Goal: Task Accomplishment & Management: Use online tool/utility

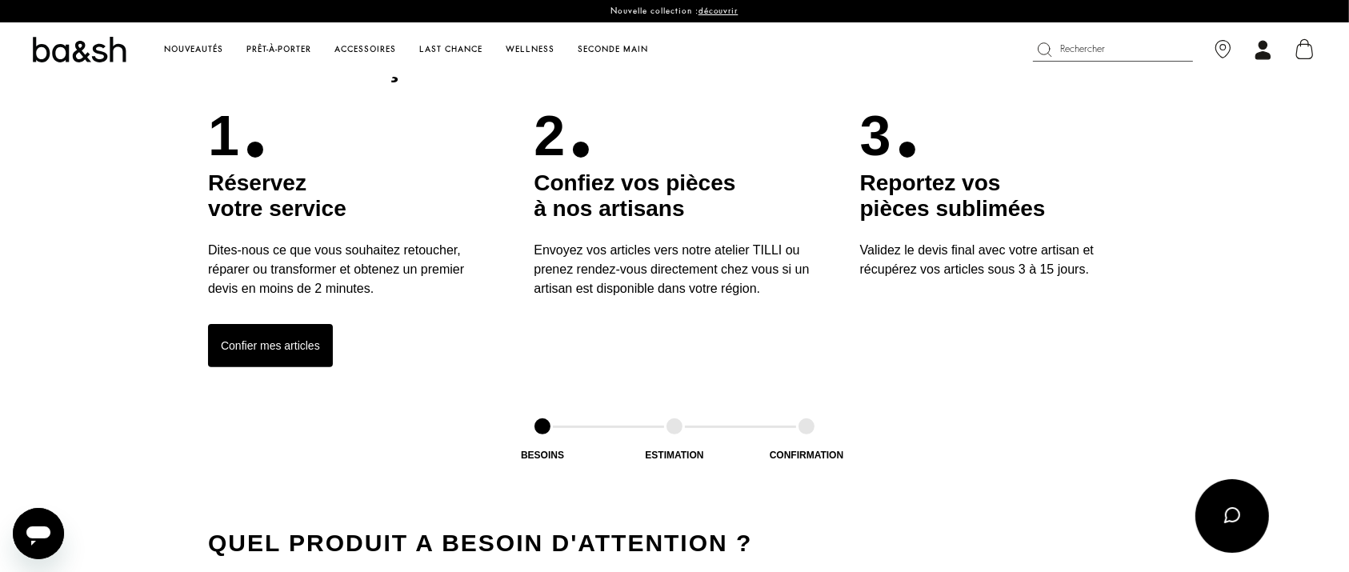
scroll to position [436, 0]
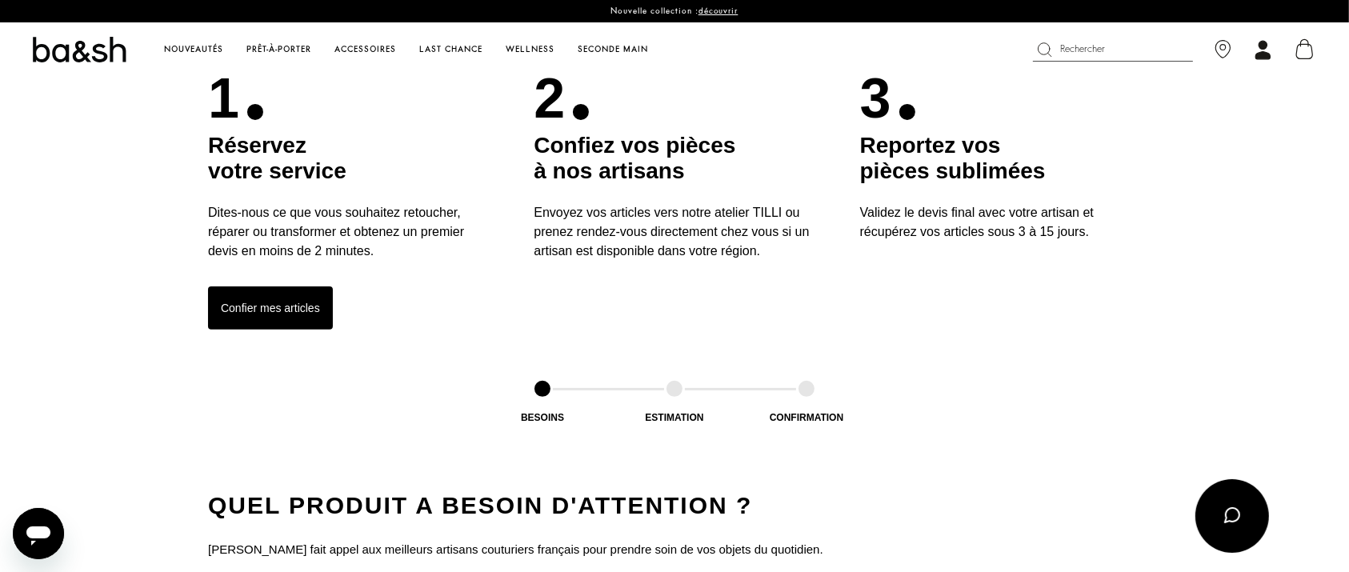
click at [237, 303] on button "Confier mes articles" at bounding box center [270, 308] width 125 height 43
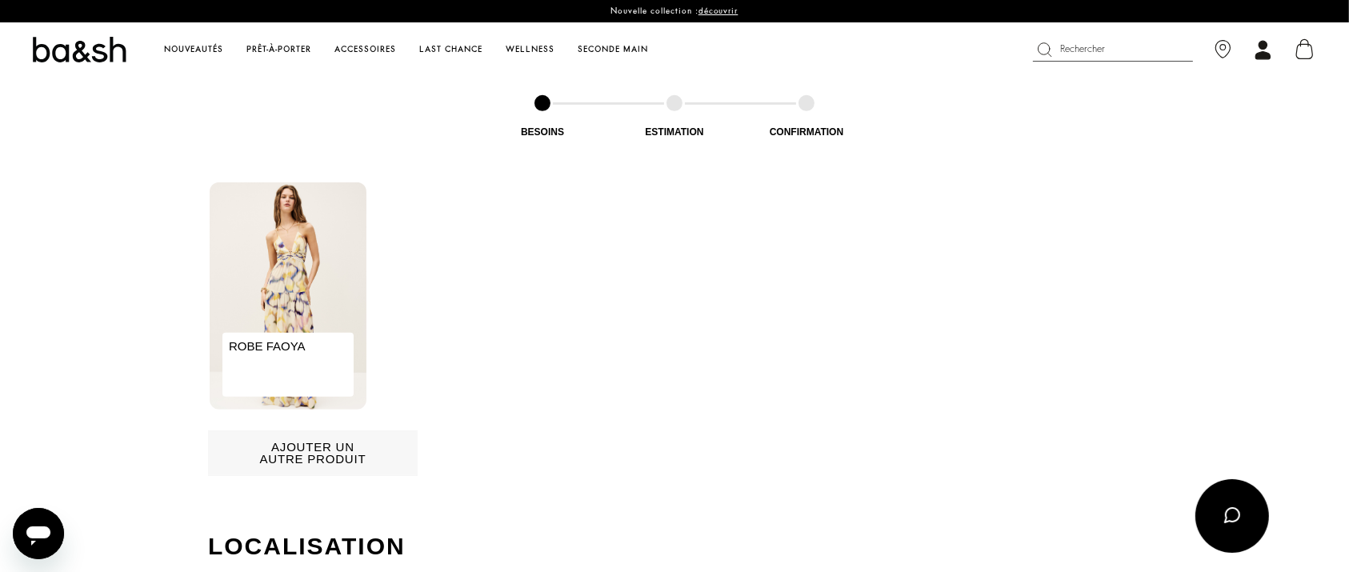
scroll to position [852, 0]
click at [269, 310] on img at bounding box center [288, 295] width 157 height 227
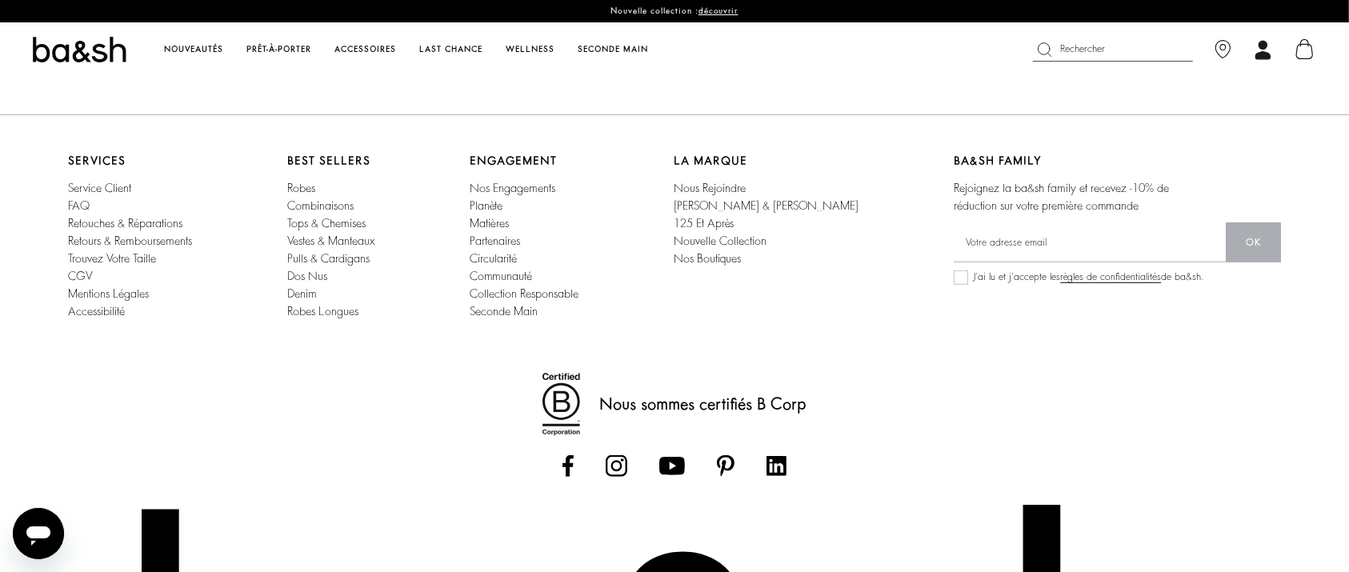
scroll to position [1237, 0]
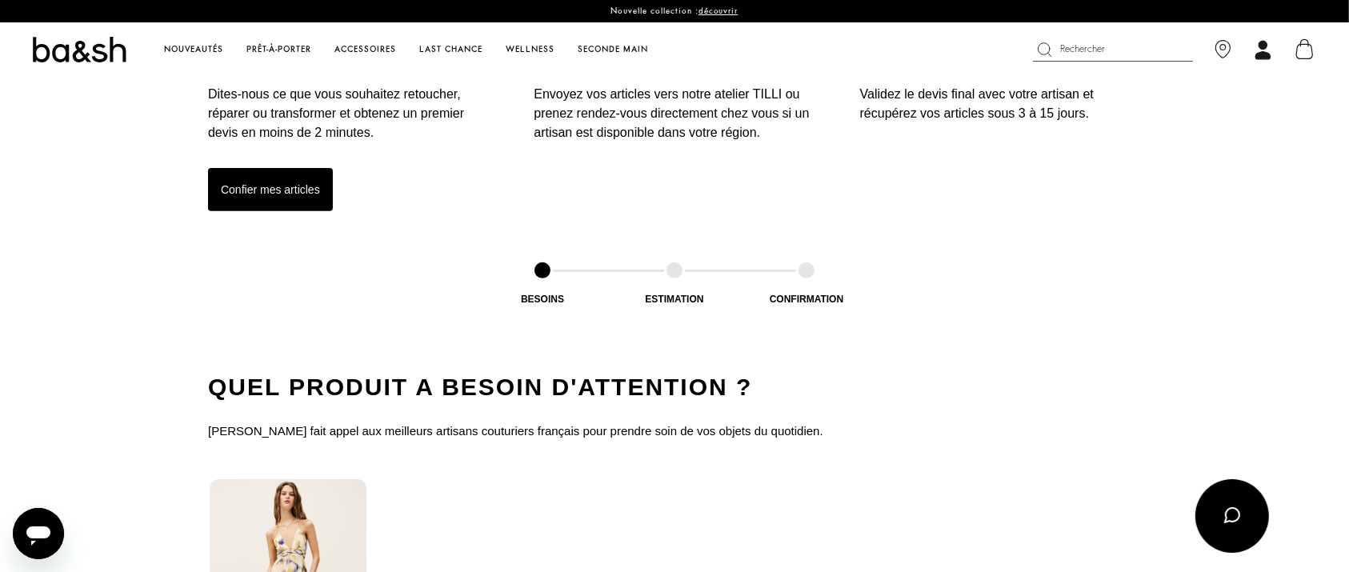
scroll to position [556, 0]
click at [267, 198] on button "Confier mes articles" at bounding box center [270, 187] width 125 height 43
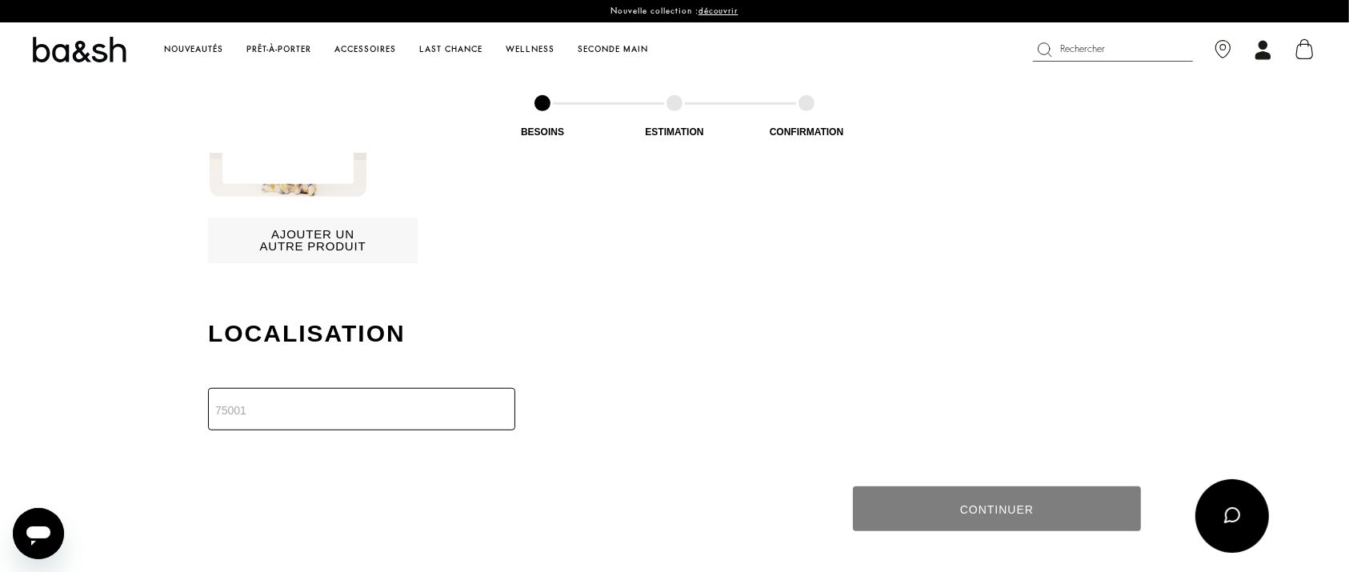
scroll to position [1063, 0]
click at [279, 407] on input "number" at bounding box center [361, 411] width 307 height 42
type input "57000"
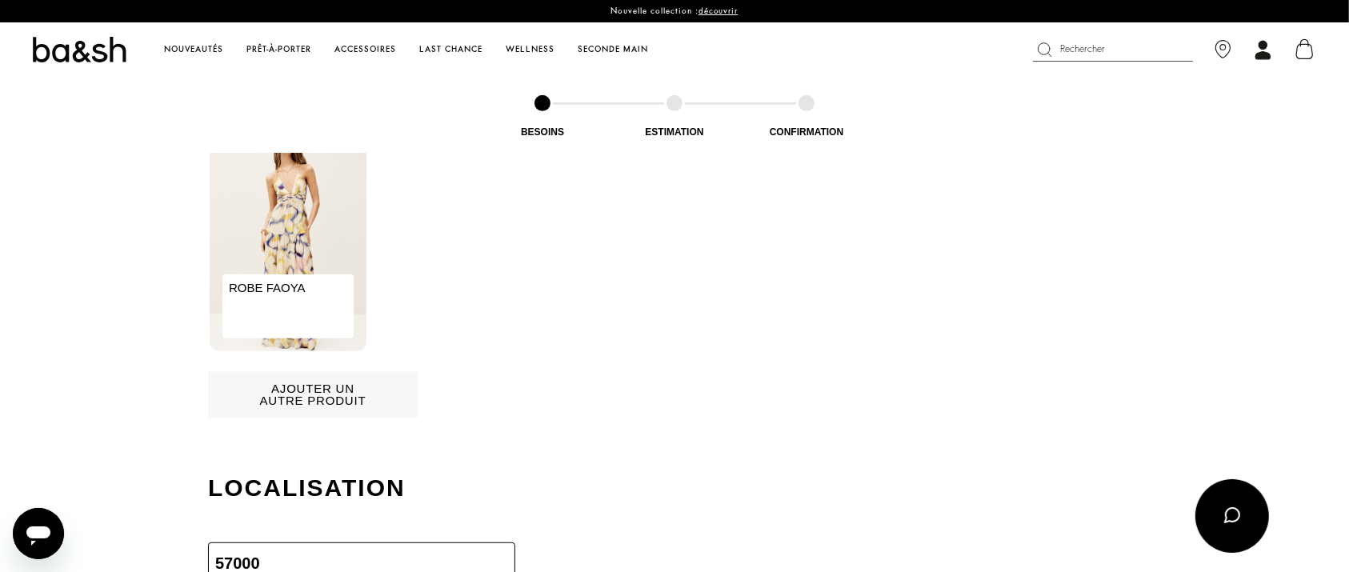
scroll to position [912, 0]
click at [301, 395] on button "Ajouter un autre produit" at bounding box center [313, 394] width 210 height 46
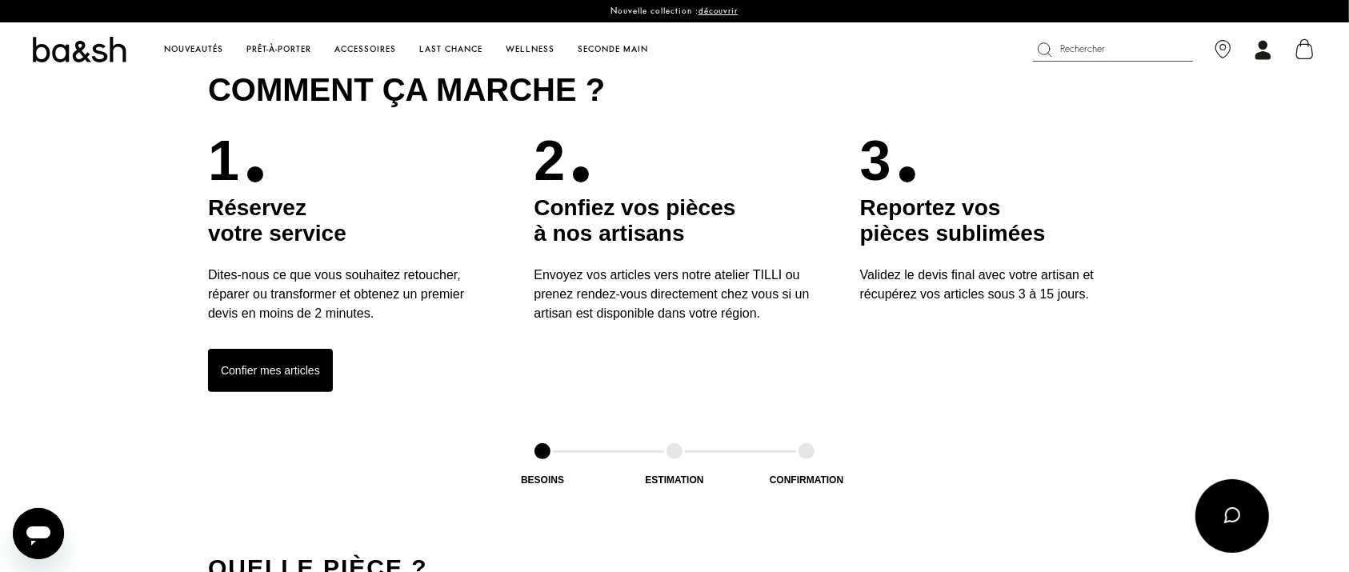
click at [275, 362] on button "Confier mes articles" at bounding box center [270, 370] width 125 height 43
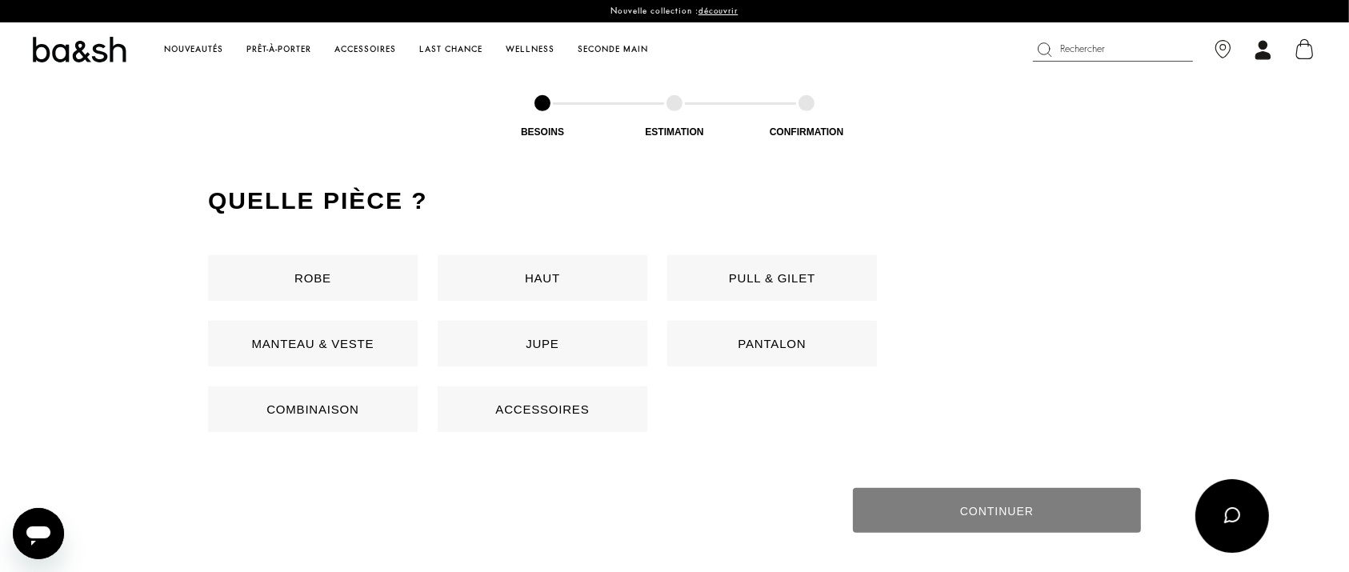
scroll to position [756, 0]
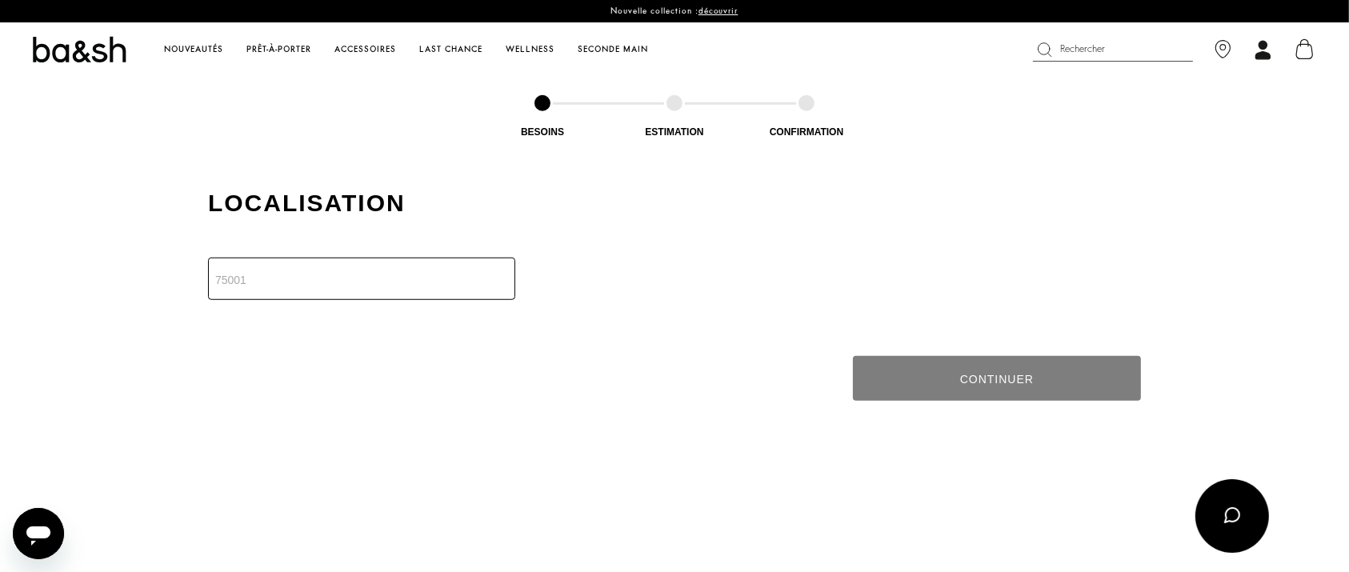
scroll to position [1196, 0]
click at [295, 272] on input "number" at bounding box center [361, 277] width 307 height 42
type input "75007"
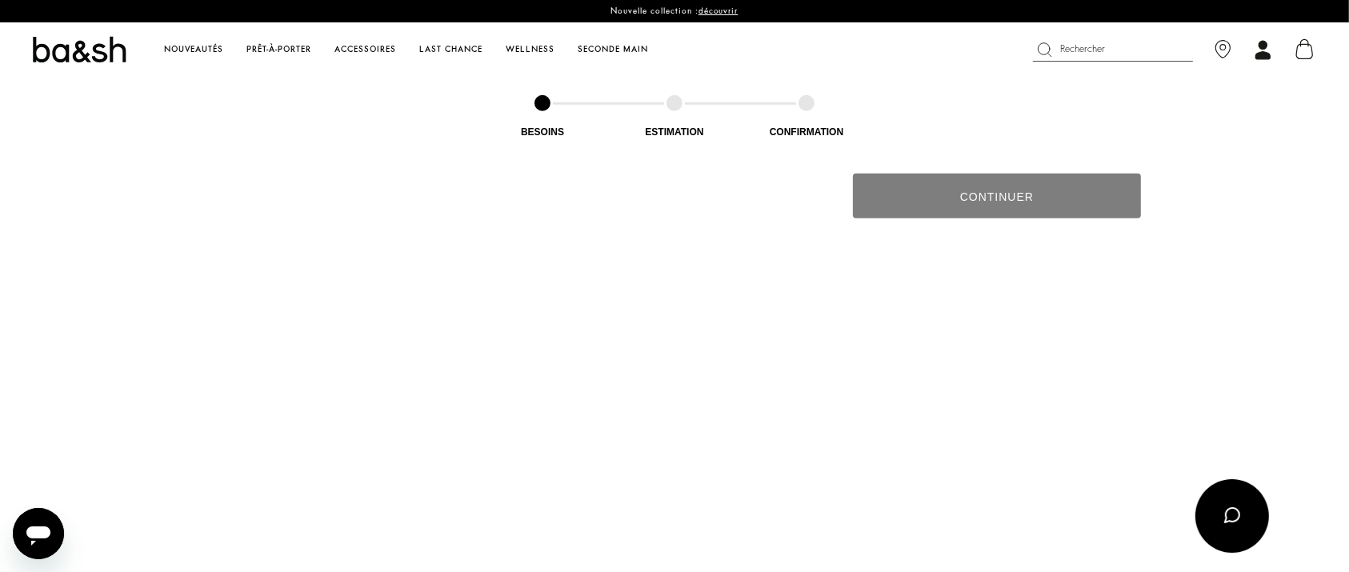
scroll to position [1112, 0]
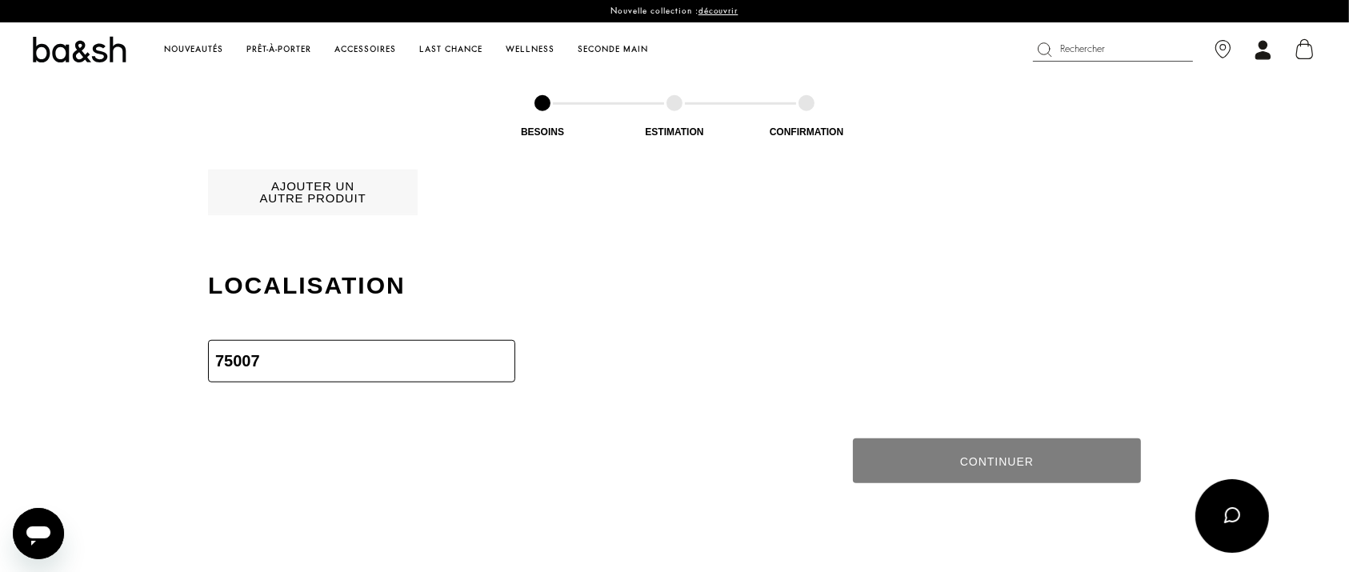
click at [276, 367] on input "75007" at bounding box center [361, 361] width 307 height 42
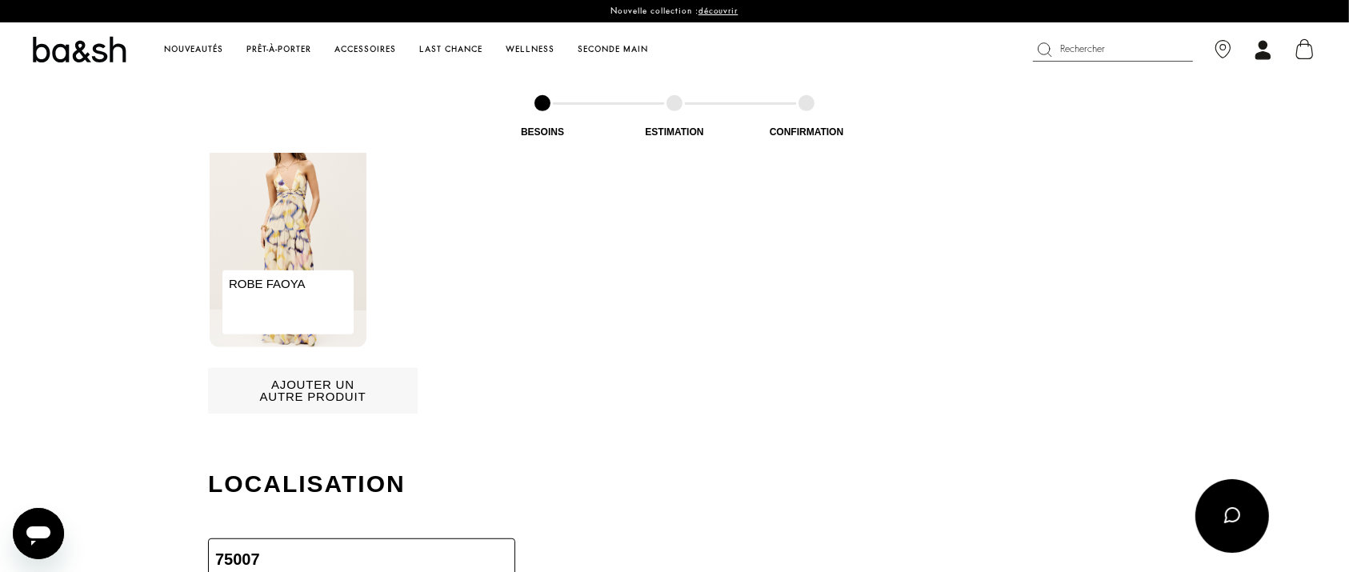
click at [287, 307] on p "ROBE FAOYA" at bounding box center [287, 303] width 131 height 64
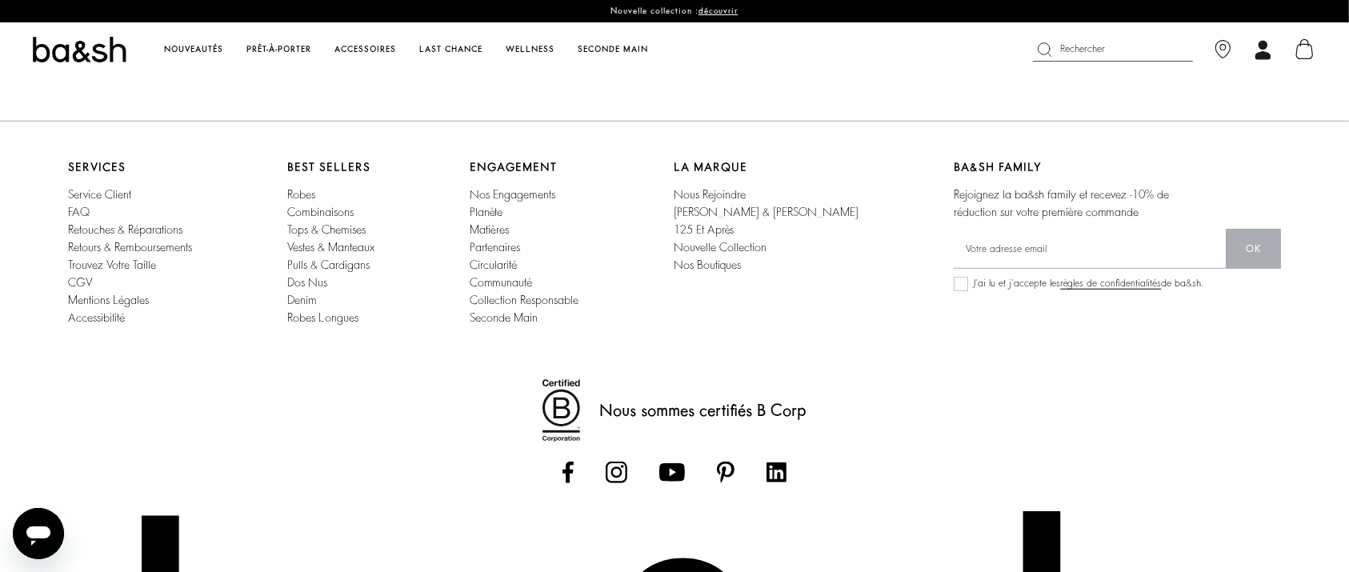
scroll to position [1273, 0]
click at [120, 236] on link "retouches & réparations" at bounding box center [125, 230] width 114 height 11
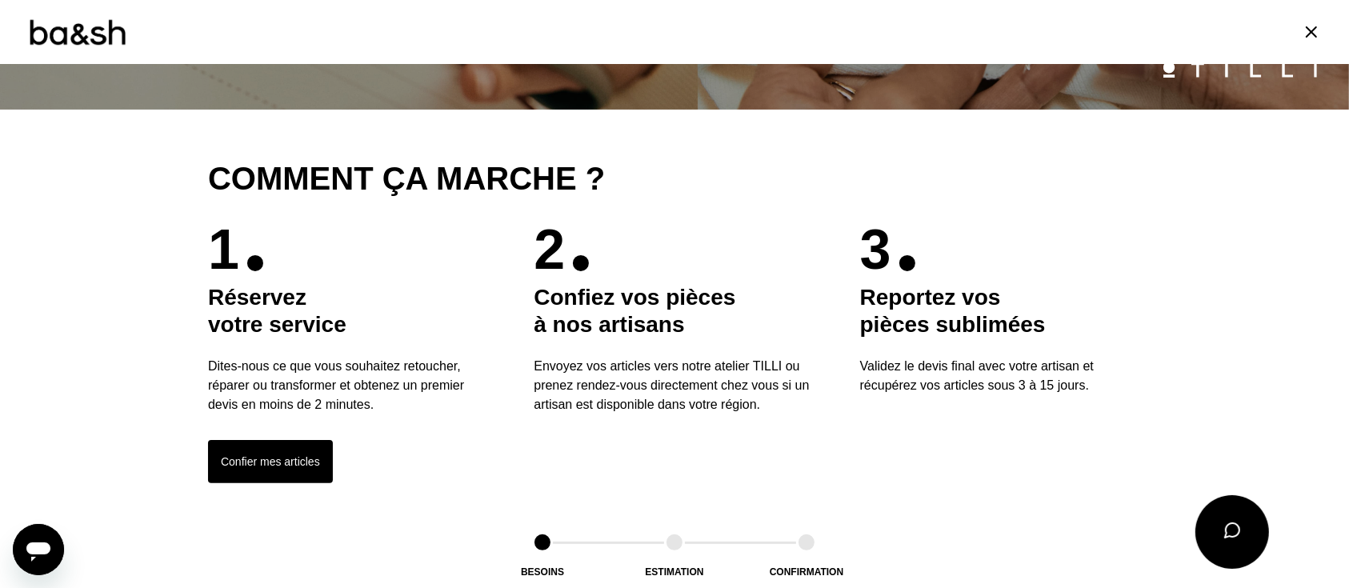
scroll to position [283, 0]
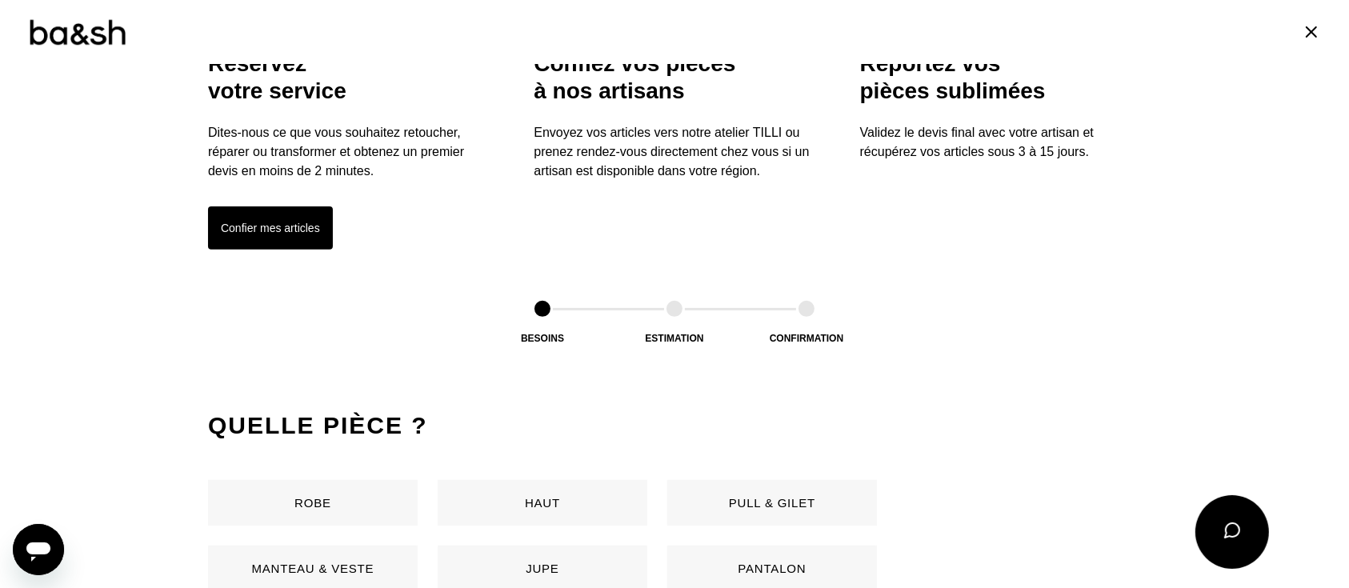
click at [302, 242] on button "Confier mes articles" at bounding box center [270, 227] width 125 height 43
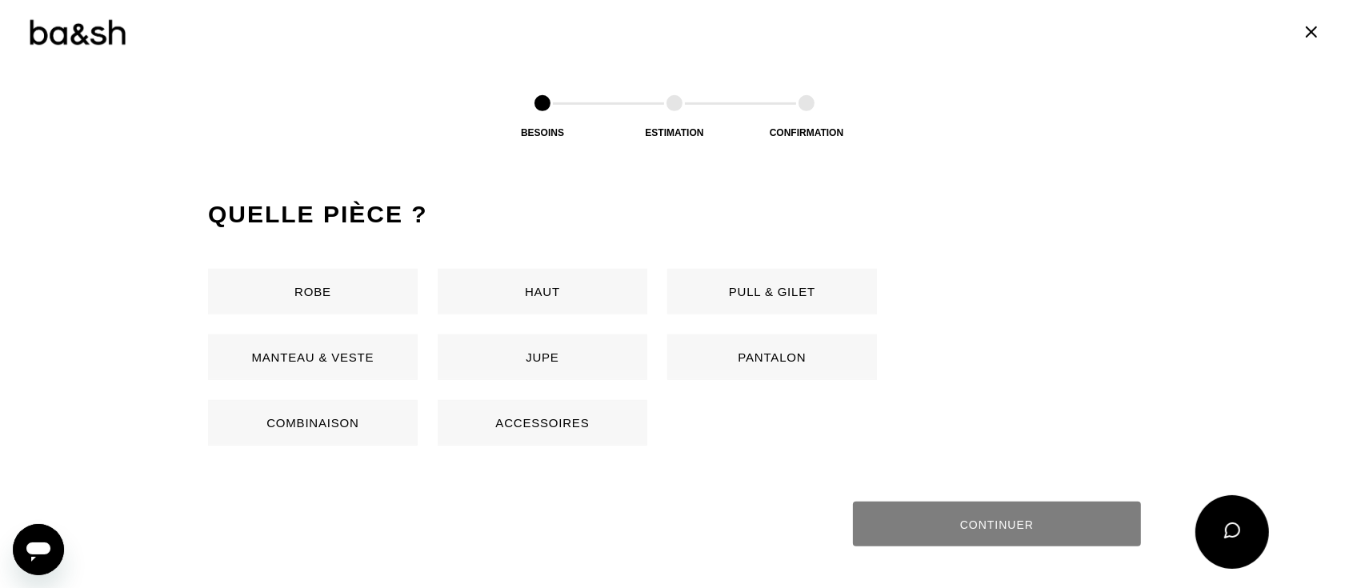
scroll to position [756, 0]
